Goal: Transaction & Acquisition: Purchase product/service

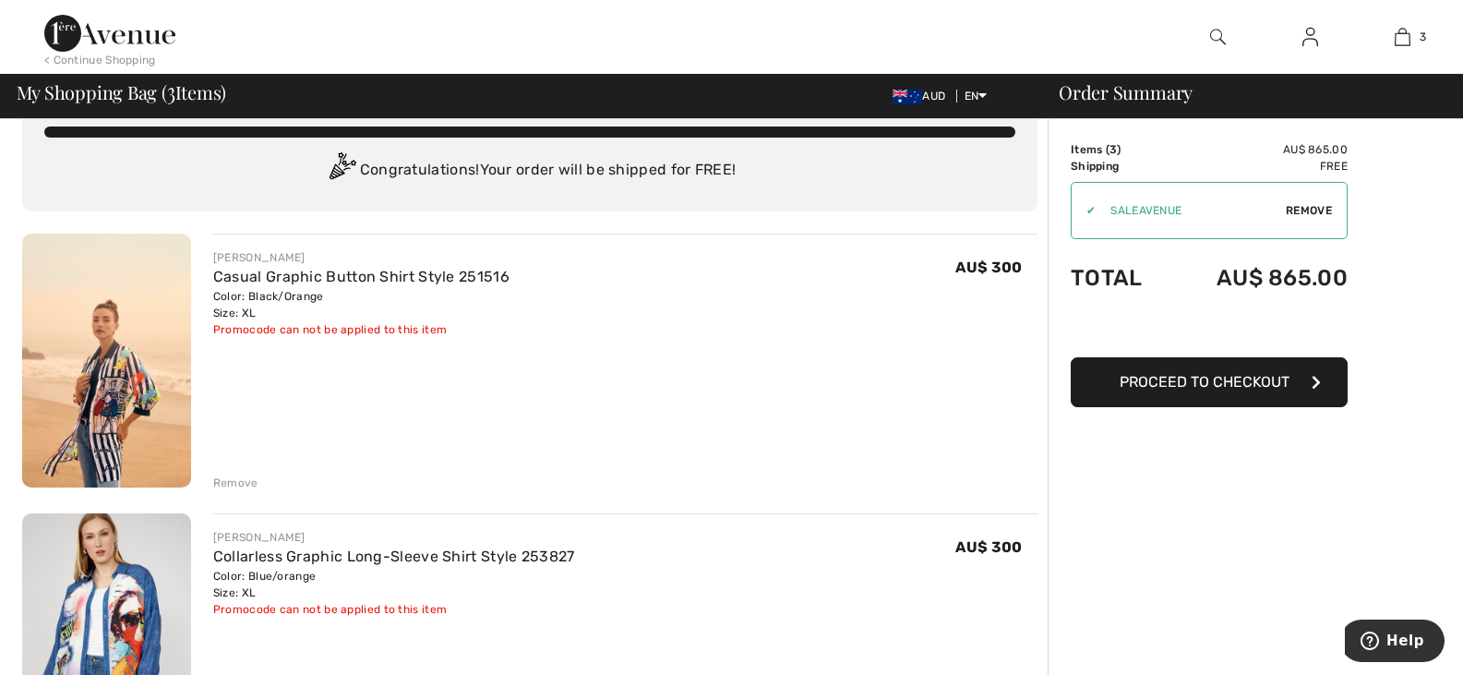
scroll to position [48, 0]
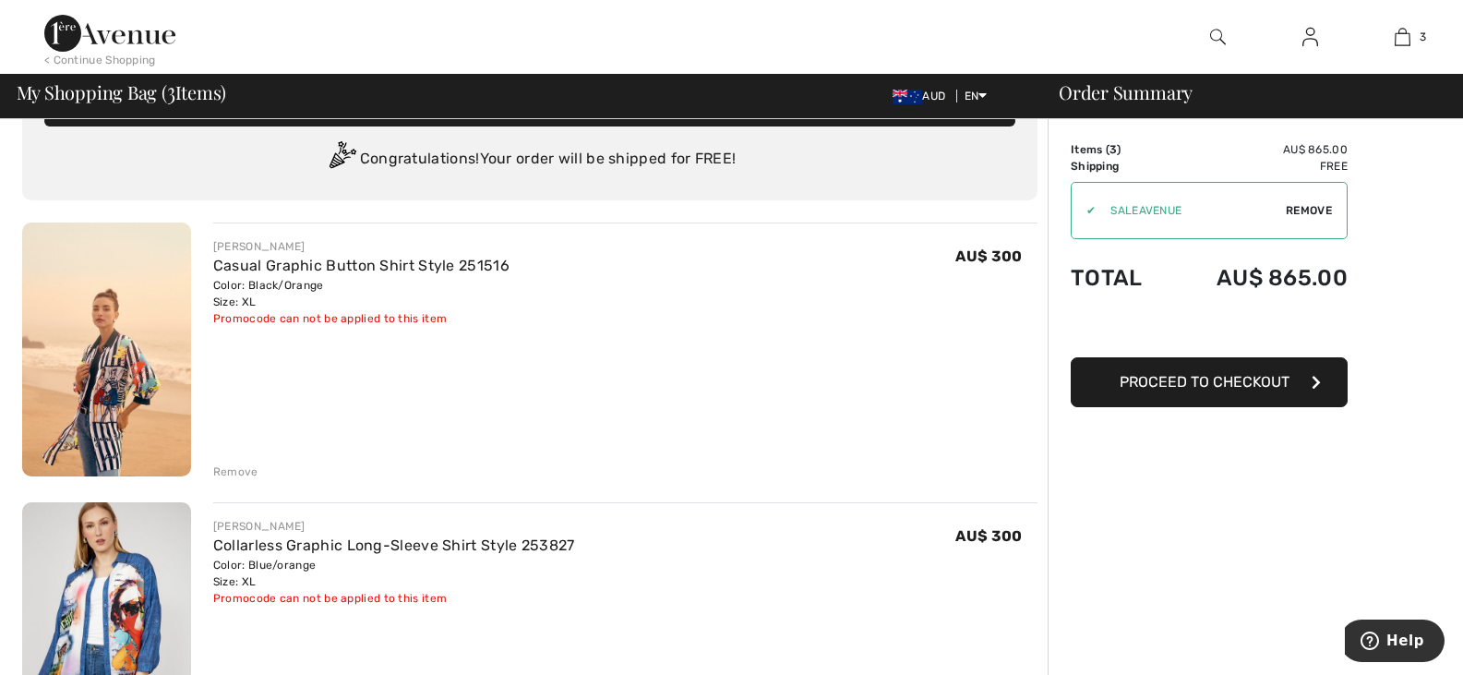
click at [99, 386] on img at bounding box center [106, 349] width 169 height 254
click at [254, 542] on link "Collarless Graphic Long-Sleeve Shirt Style 253827" at bounding box center [394, 545] width 362 height 18
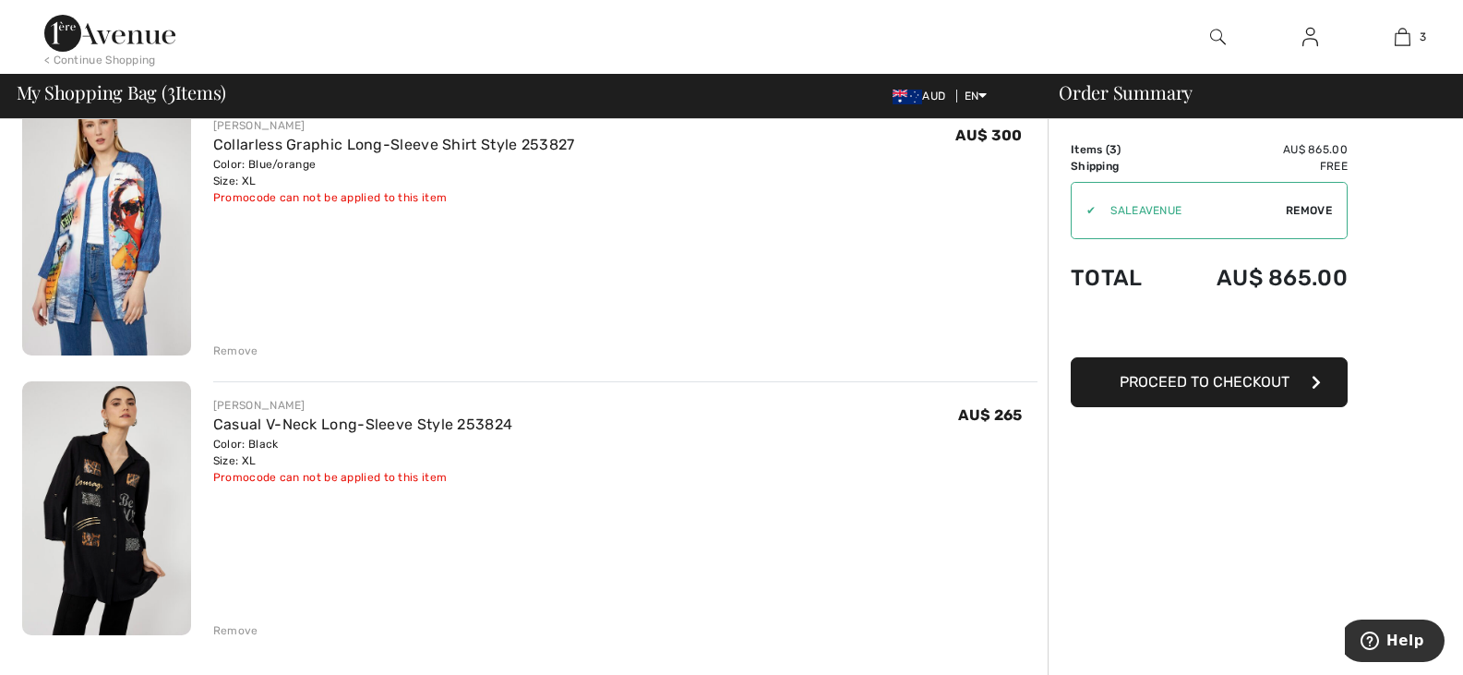
scroll to position [483, 0]
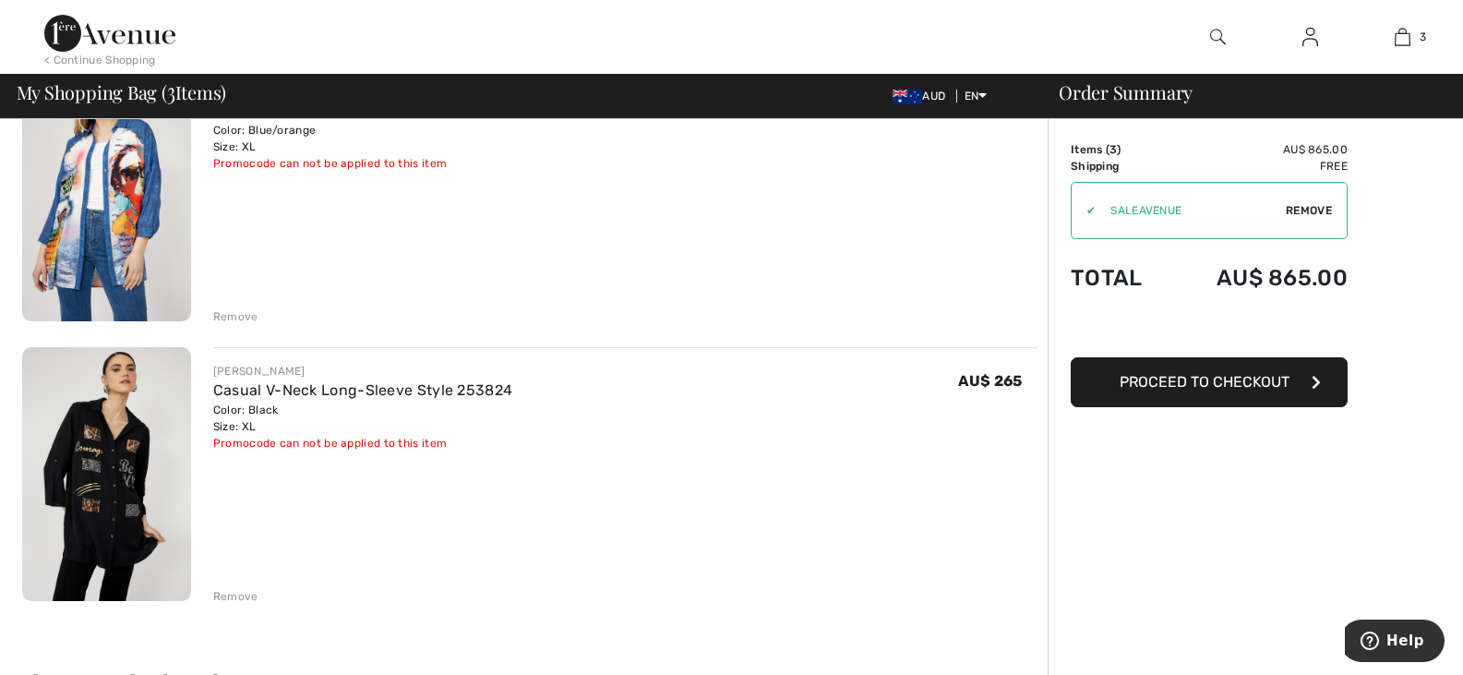
click at [222, 313] on div "Remove" at bounding box center [235, 316] width 45 height 17
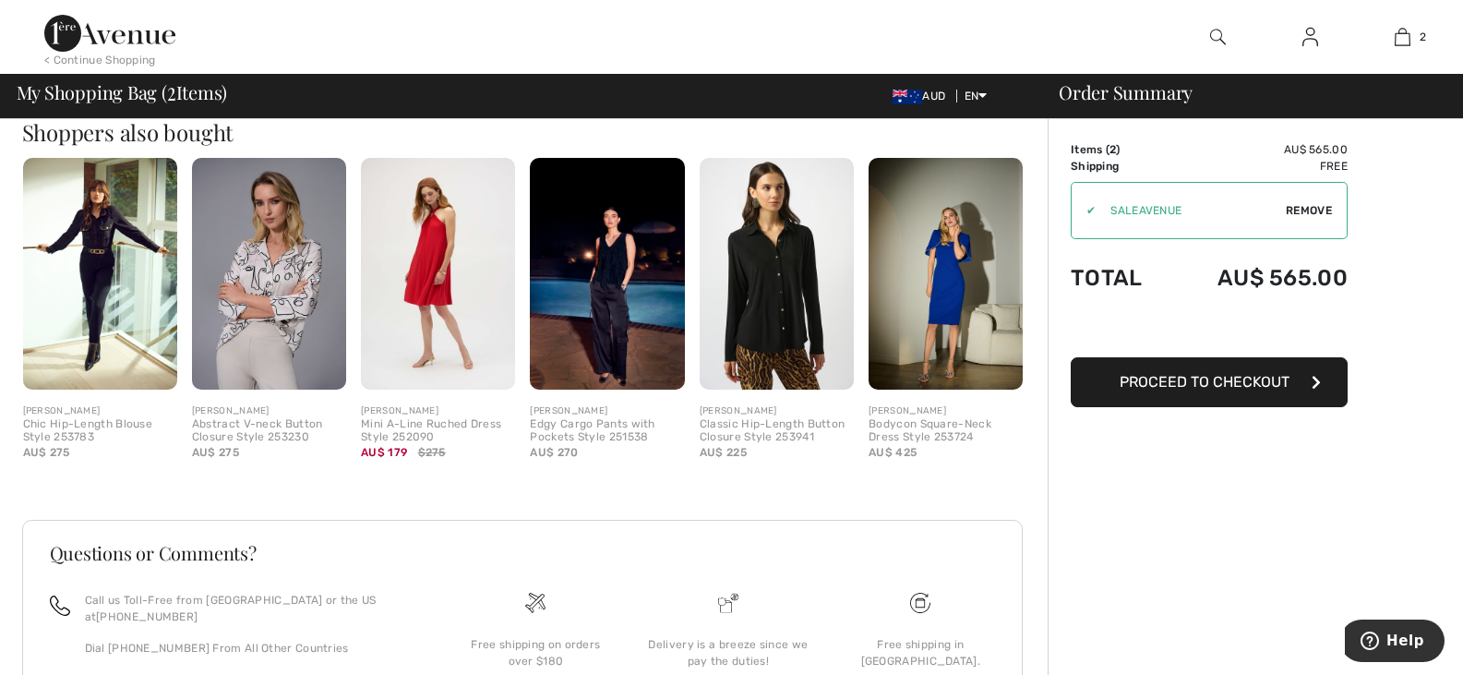
scroll to position [701, 0]
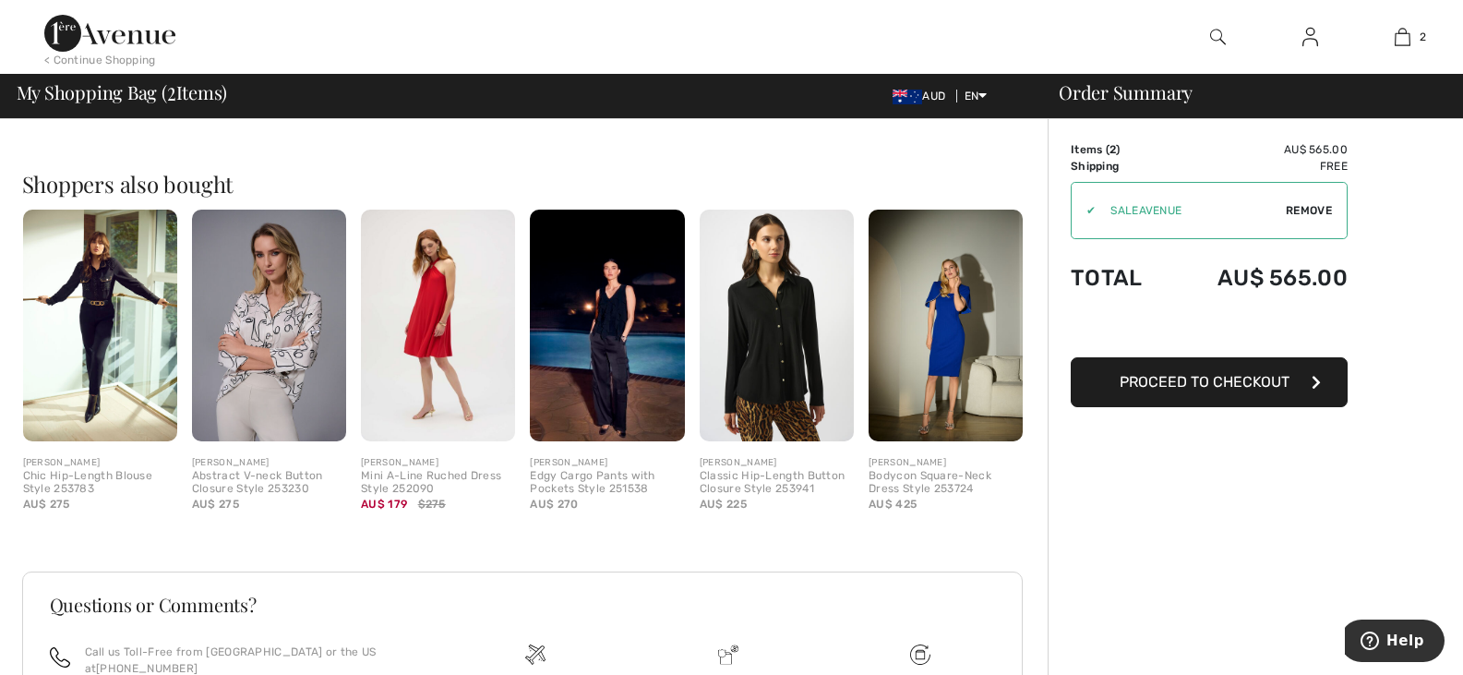
click at [257, 340] on img at bounding box center [269, 326] width 154 height 232
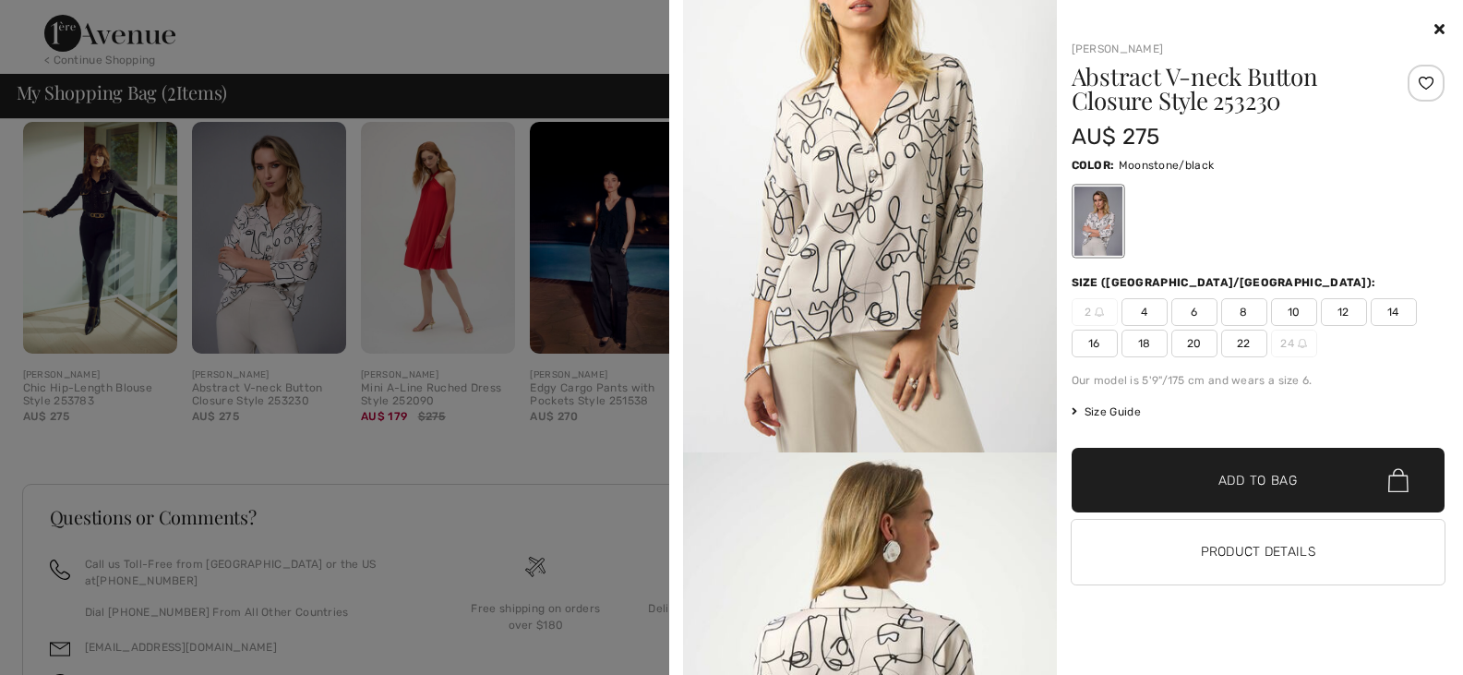
scroll to position [888, 0]
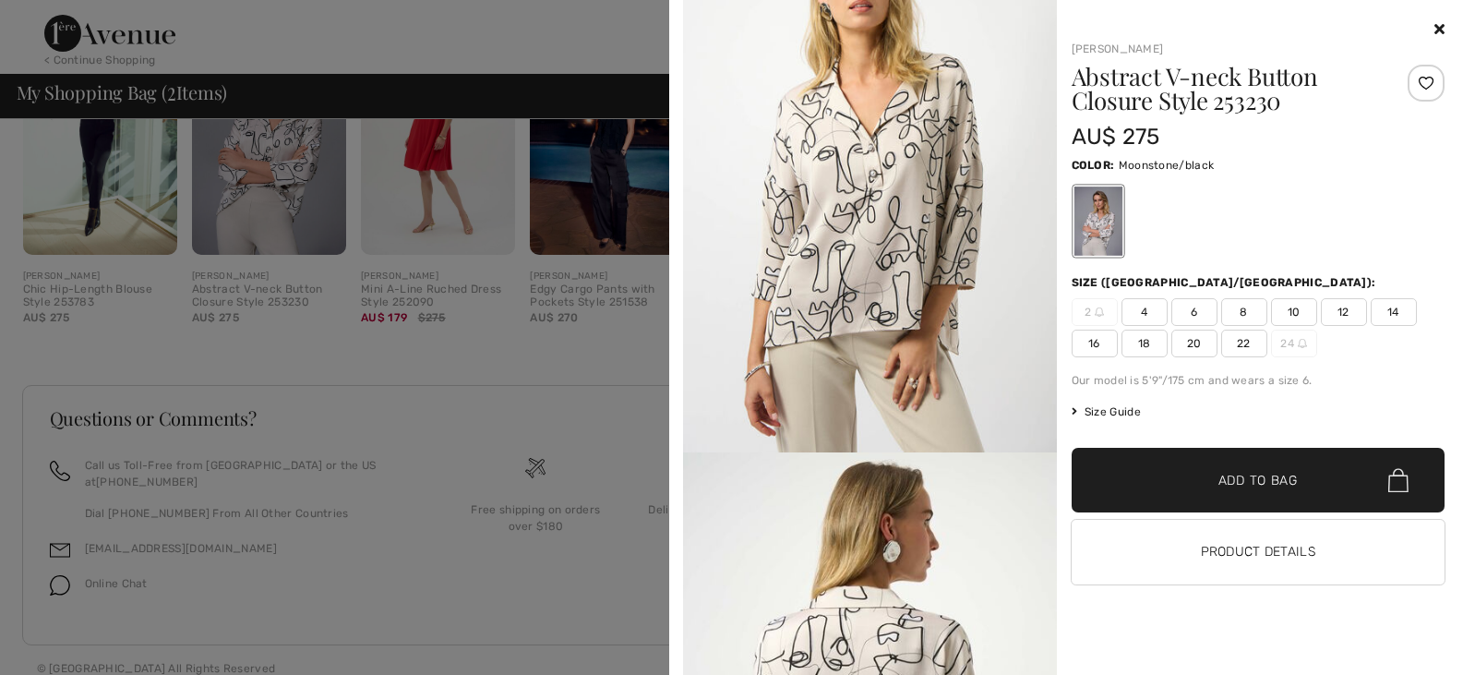
click at [1439, 29] on icon at bounding box center [1439, 28] width 10 height 15
